Goal: Communication & Community: Participate in discussion

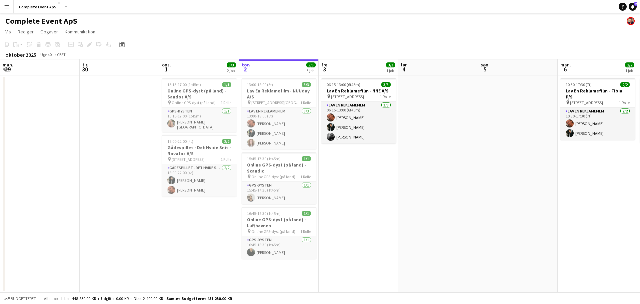
scroll to position [0, 159]
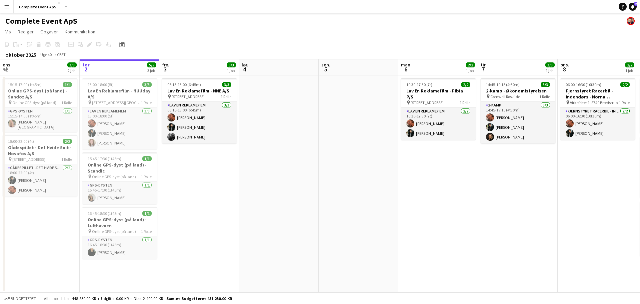
drag, startPoint x: 630, startPoint y: 7, endPoint x: 592, endPoint y: 7, distance: 38.0
click at [630, 7] on icon "Notifikationer" at bounding box center [632, 7] width 4 height 4
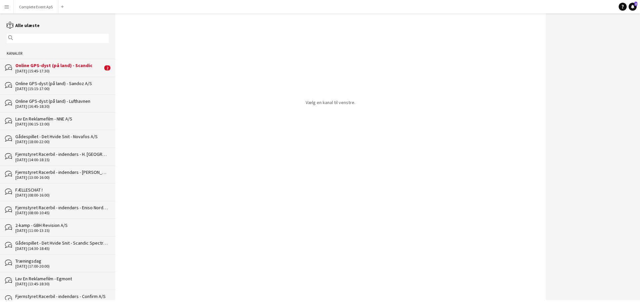
click at [52, 67] on div "Online GPS-dyst (på land) - Scandic" at bounding box center [58, 65] width 87 height 6
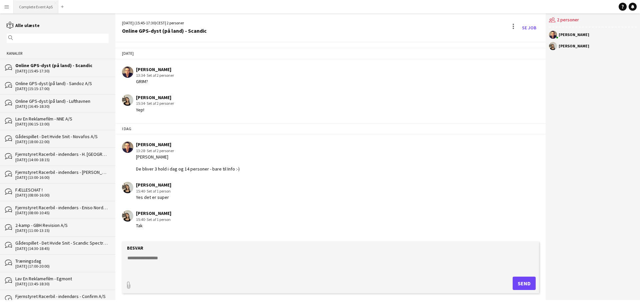
click at [31, 6] on button "Complete Event ApS Luk" at bounding box center [36, 6] width 45 height 13
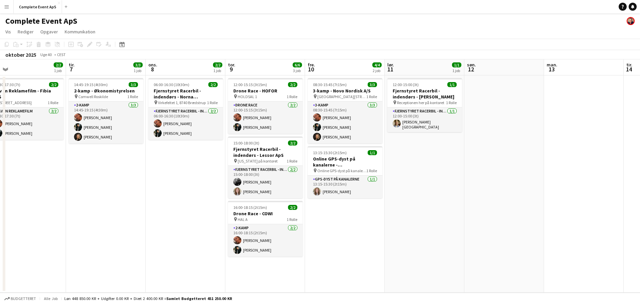
scroll to position [0, 207]
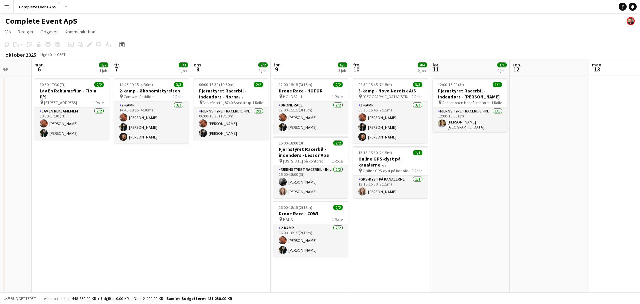
drag, startPoint x: 474, startPoint y: 221, endPoint x: 113, endPoint y: 205, distance: 361.5
click at [113, 205] on app-calendar-viewport "fre. 3 3/3 1 job lør. 4 søn. 5 man. 6 2/2 1 job tir. 7 3/3 1 job ons. 8 2/2 1 j…" at bounding box center [320, 175] width 640 height 233
click at [35, 4] on button "Complete Event ApS Luk" at bounding box center [38, 6] width 48 height 13
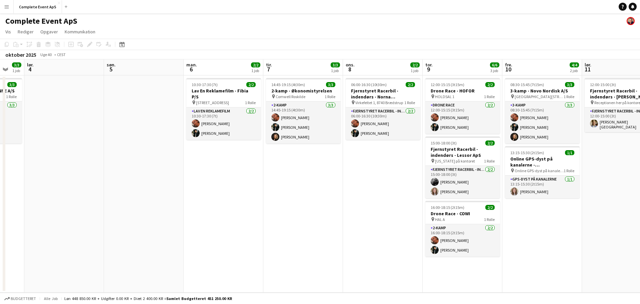
scroll to position [0, 211]
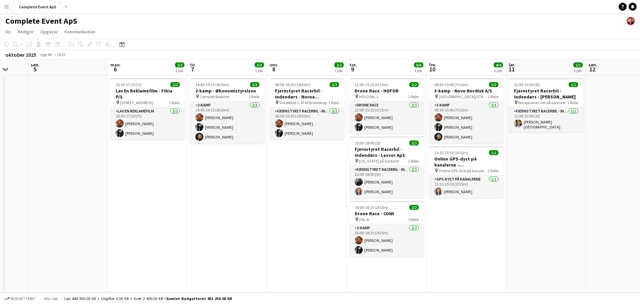
drag, startPoint x: 471, startPoint y: 217, endPoint x: 191, endPoint y: 203, distance: 280.6
click at [191, 203] on app-calendar-viewport "tor. 2 5/5 3 job fre. 3 3/3 1 job lør. 4 søn. 5 man. 6 2/2 1 job tir. 7 3/3 1 j…" at bounding box center [320, 175] width 640 height 233
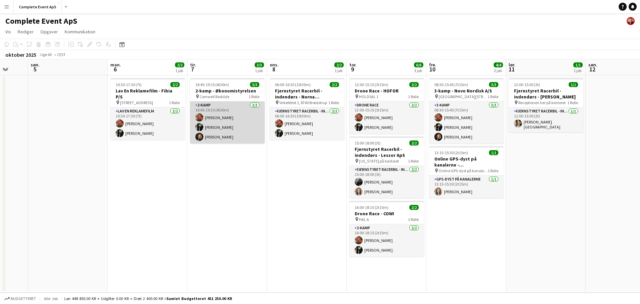
click at [227, 118] on app-card-role "2-kamp [DATE] 14:45-19:15 (4t30m) [PERSON_NAME] [PERSON_NAME] [PERSON_NAME]" at bounding box center [227, 122] width 75 height 42
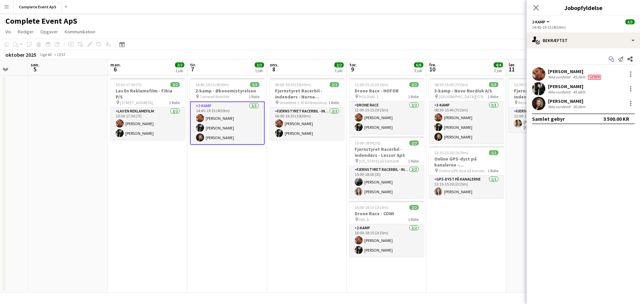
click at [610, 57] on icon at bounding box center [610, 58] width 4 height 4
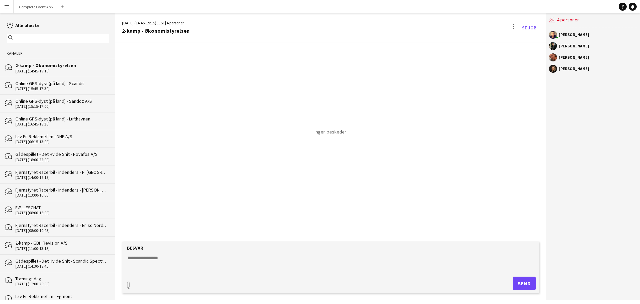
click at [161, 256] on textarea at bounding box center [332, 262] width 410 height 17
paste textarea "**********"
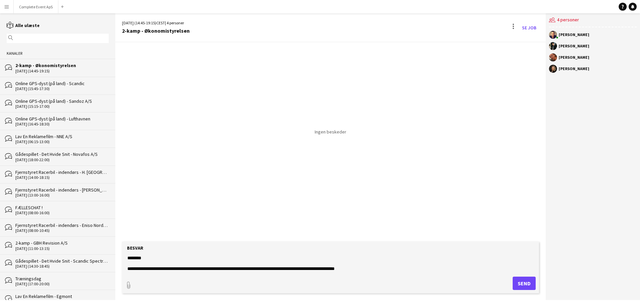
scroll to position [10, 0]
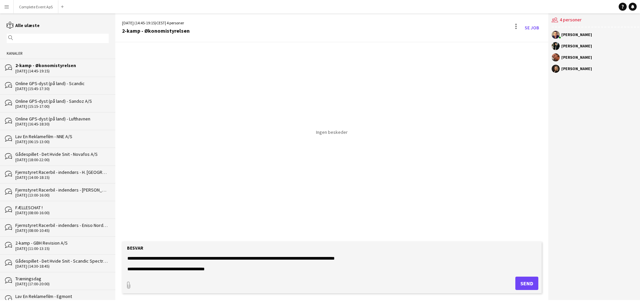
click at [255, 255] on textarea "**********" at bounding box center [332, 262] width 410 height 17
type textarea "**********"
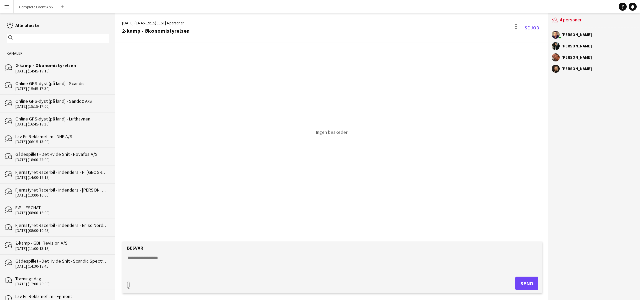
scroll to position [0, 0]
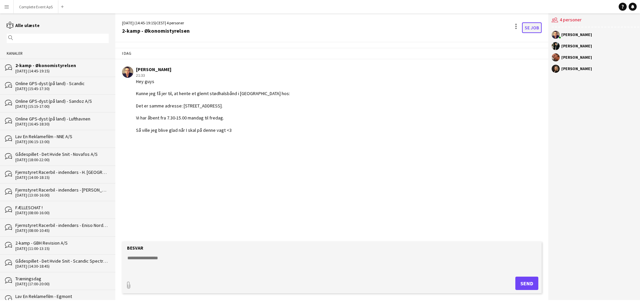
click at [532, 29] on link "Se Job" at bounding box center [532, 27] width 20 height 11
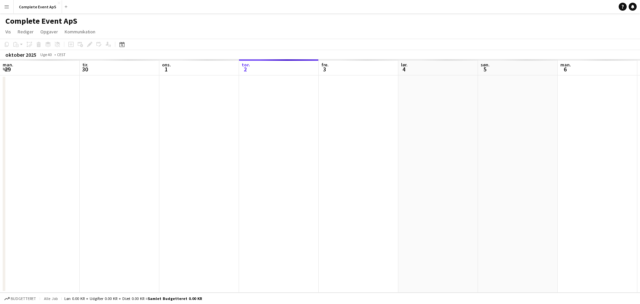
scroll to position [0, 229]
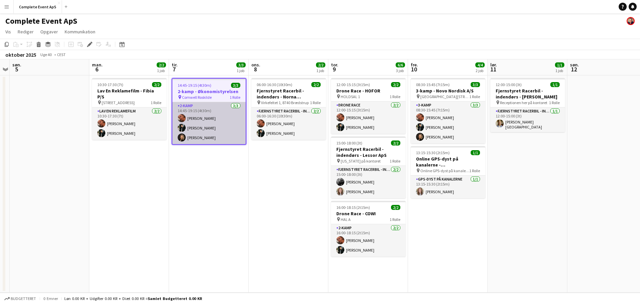
click at [215, 119] on app-card-role "2-kamp [DATE] 14:45-19:15 (4t30m) [PERSON_NAME] [PERSON_NAME] [PERSON_NAME]" at bounding box center [208, 123] width 73 height 42
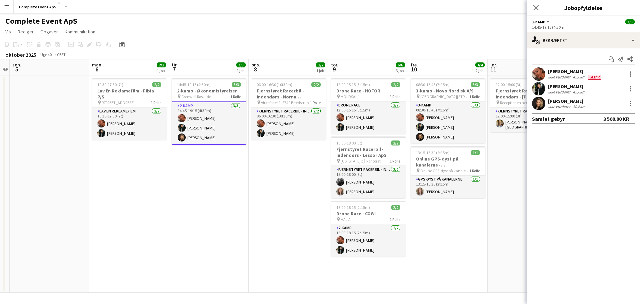
click at [477, 35] on app-page-menu "Vis Dagvisning udvidet Dagvisning kollapset Månedsvisning Datovælger Spring til…" at bounding box center [320, 32] width 640 height 13
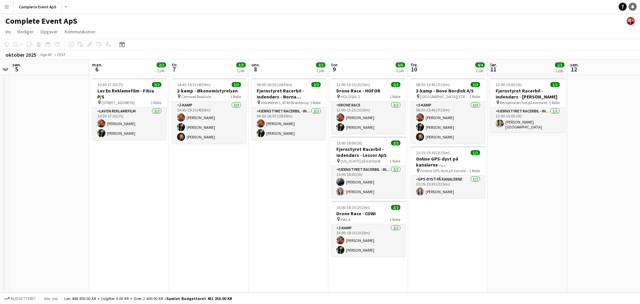
click at [633, 6] on icon at bounding box center [632, 6] width 3 height 3
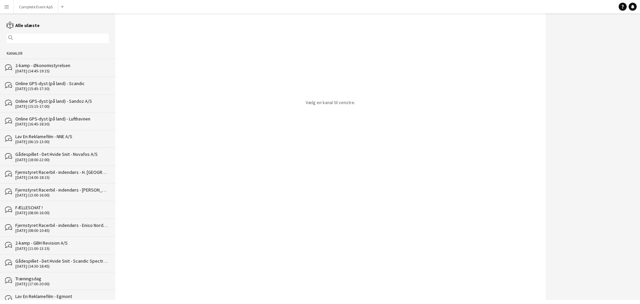
click at [48, 66] on div "2-kamp - Økonomistyrelsen" at bounding box center [61, 65] width 93 height 6
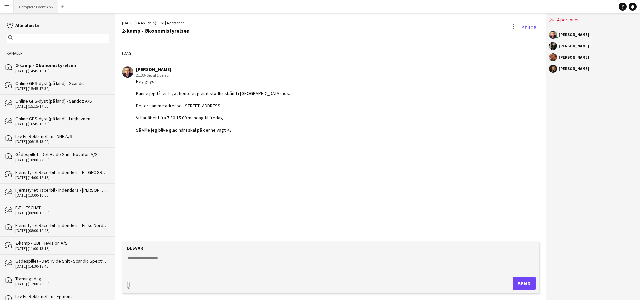
click at [34, 8] on button "Complete Event ApS Luk" at bounding box center [36, 6] width 45 height 13
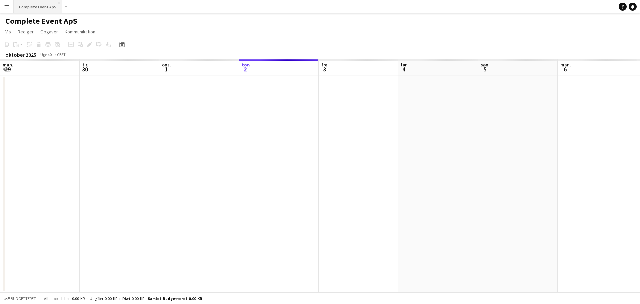
scroll to position [0, 159]
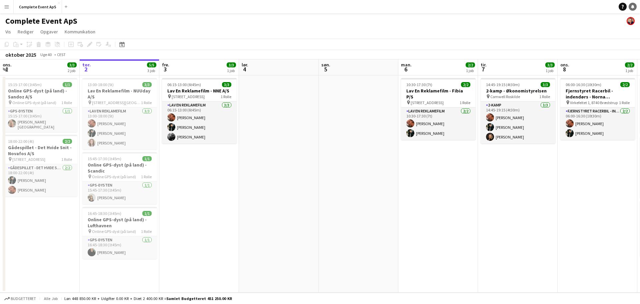
click at [633, 7] on icon at bounding box center [632, 6] width 3 height 3
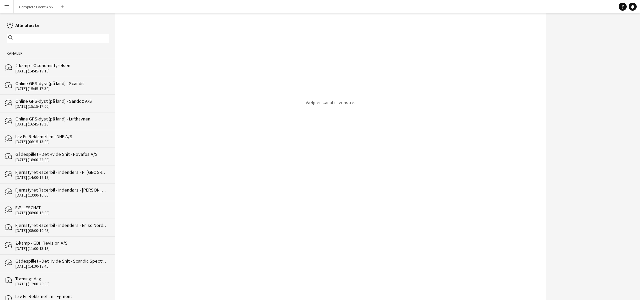
click at [55, 65] on div "2-kamp - Økonomistyrelsen" at bounding box center [61, 65] width 93 height 6
